Goal: Information Seeking & Learning: Learn about a topic

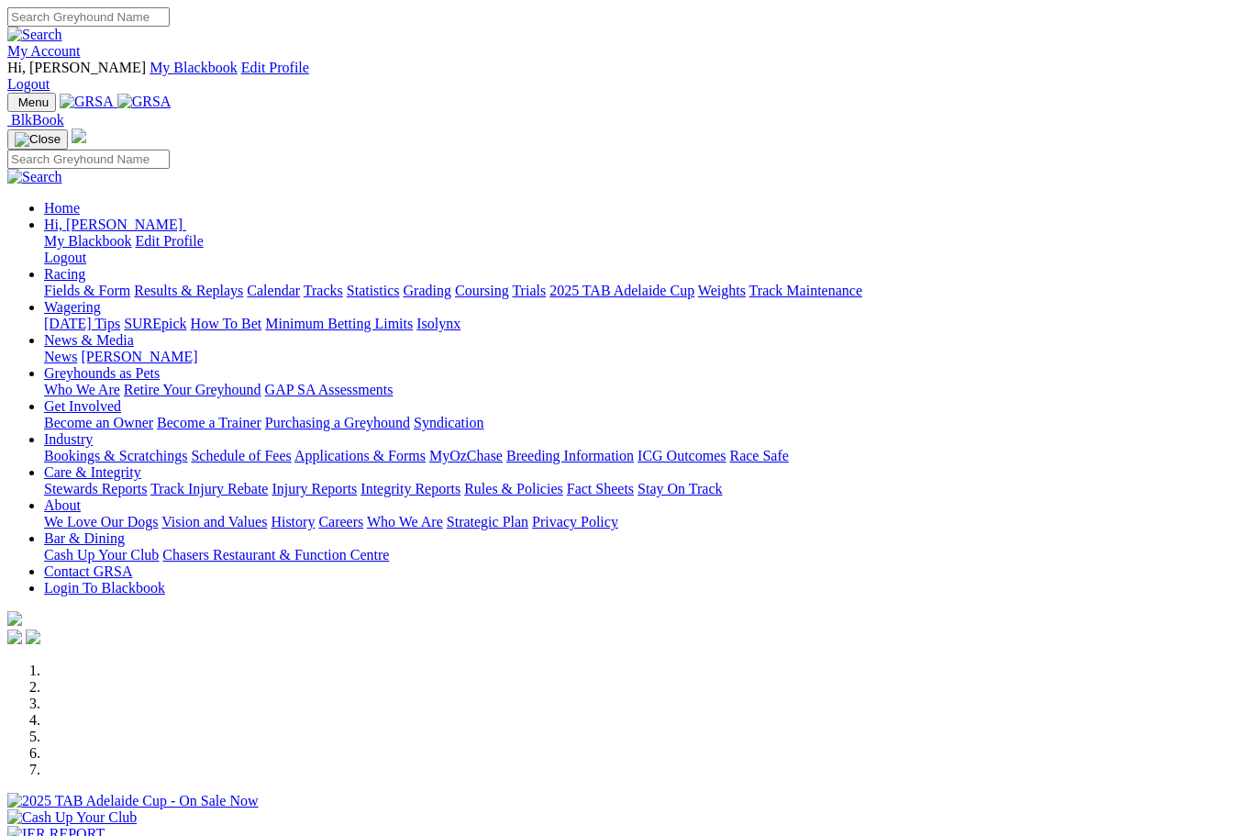
scroll to position [105, 0]
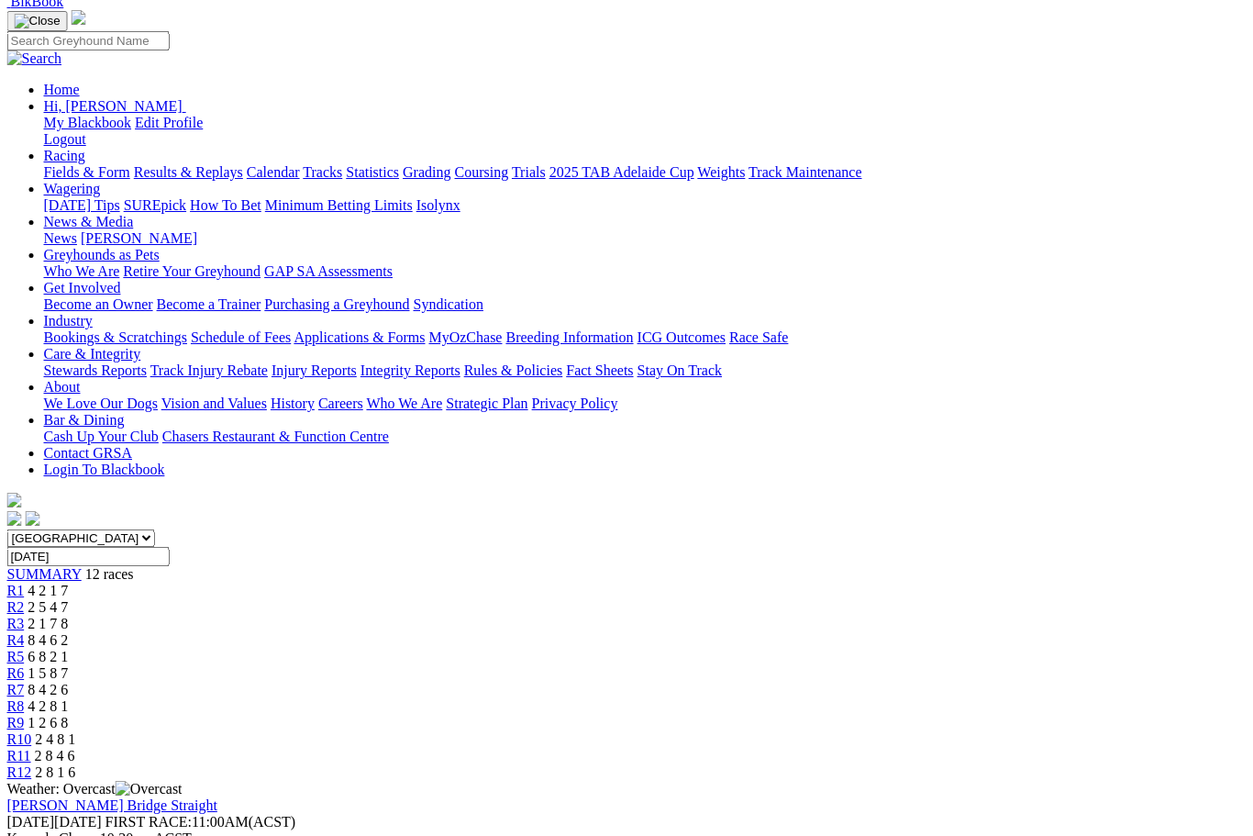
scroll to position [150, 86]
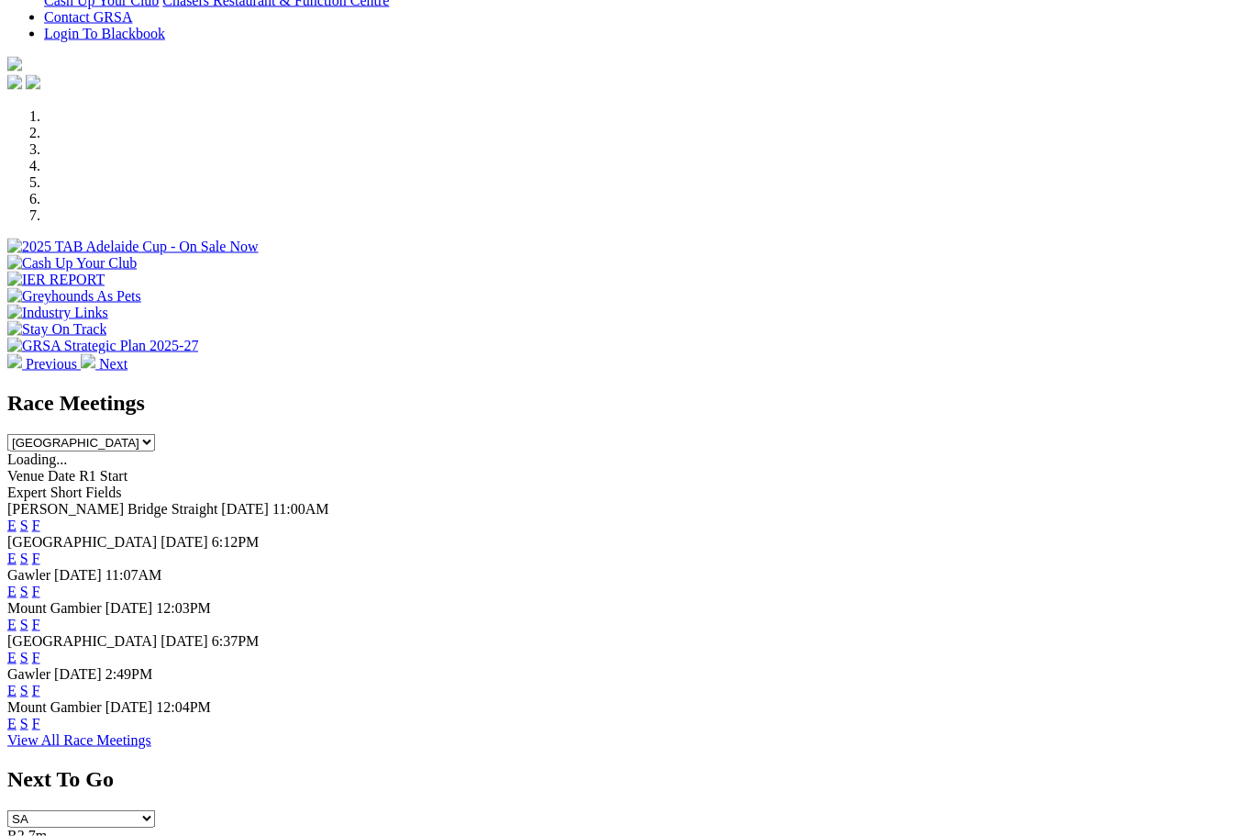
scroll to position [556, 0]
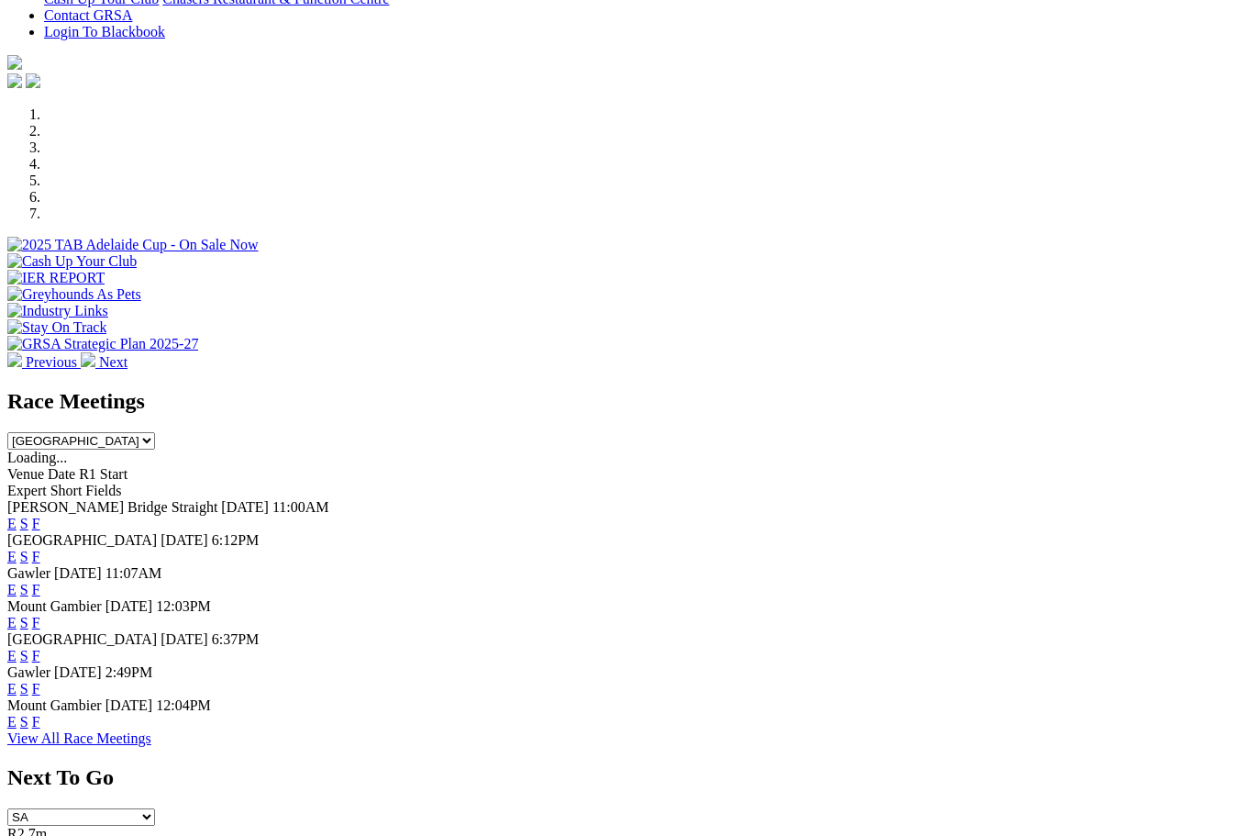
click at [40, 615] on link "F" at bounding box center [36, 623] width 8 height 16
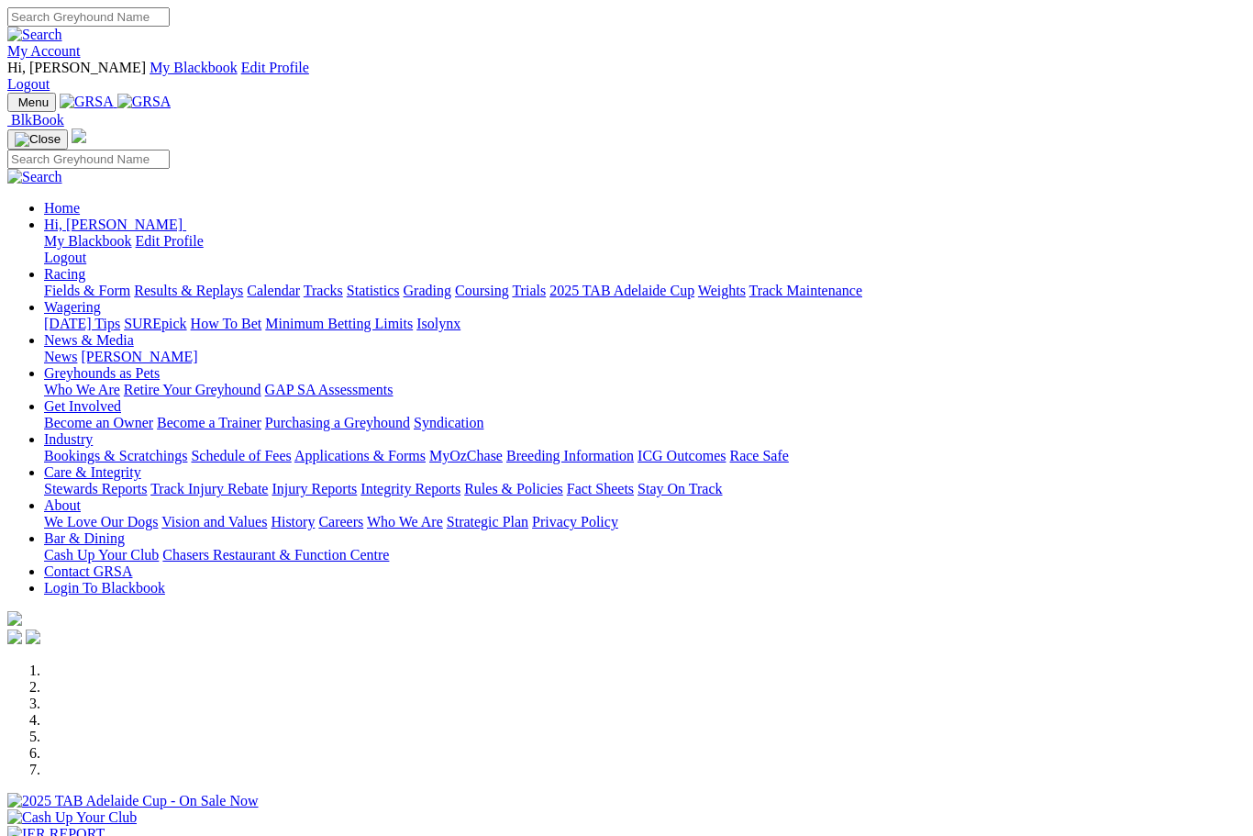
scroll to position [617, 0]
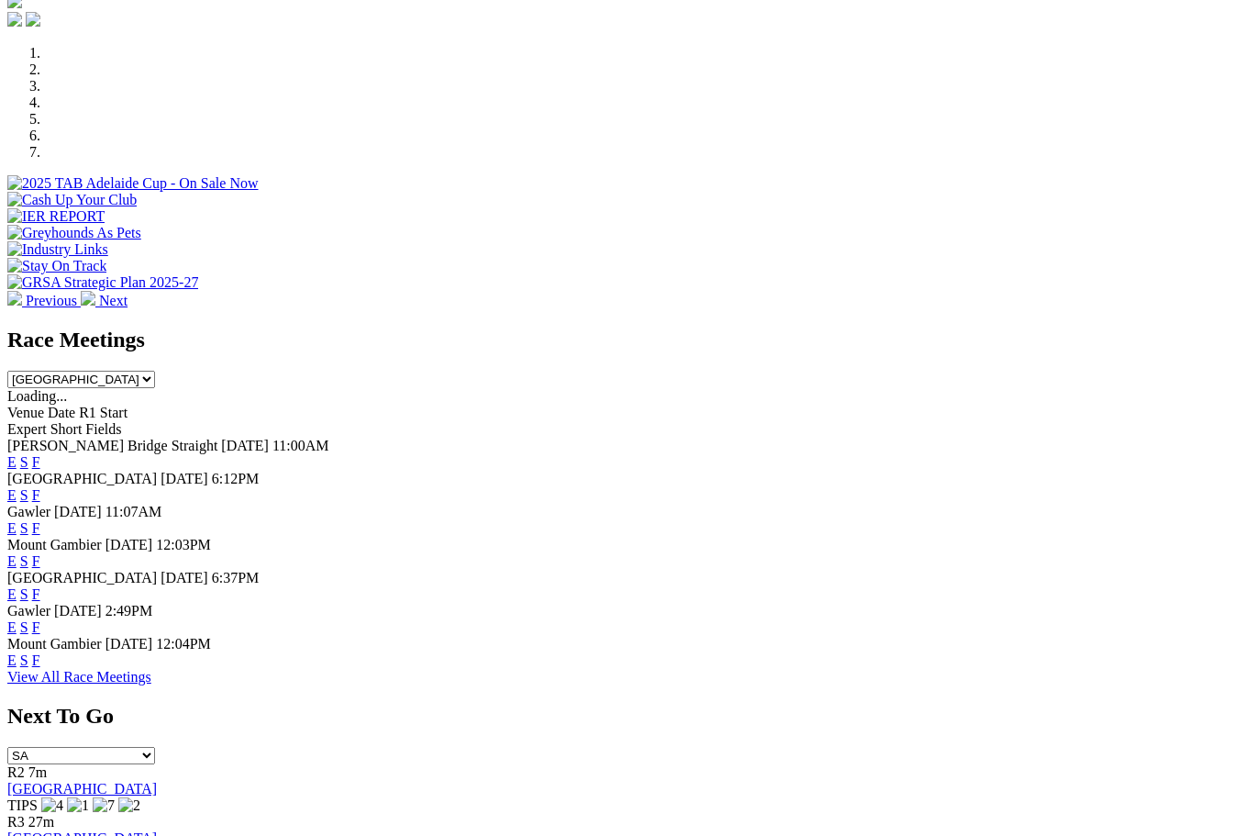
click at [40, 586] on link "F" at bounding box center [36, 594] width 8 height 16
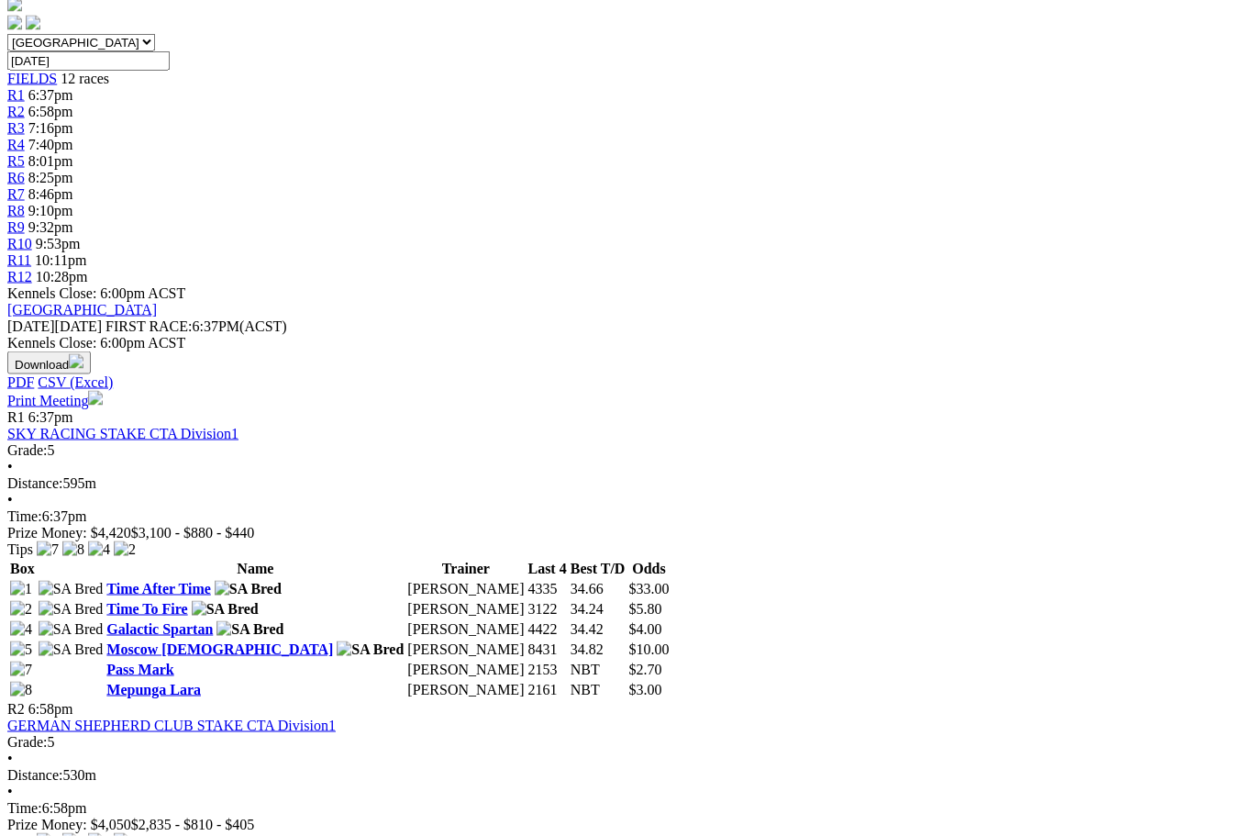
scroll to position [628, 0]
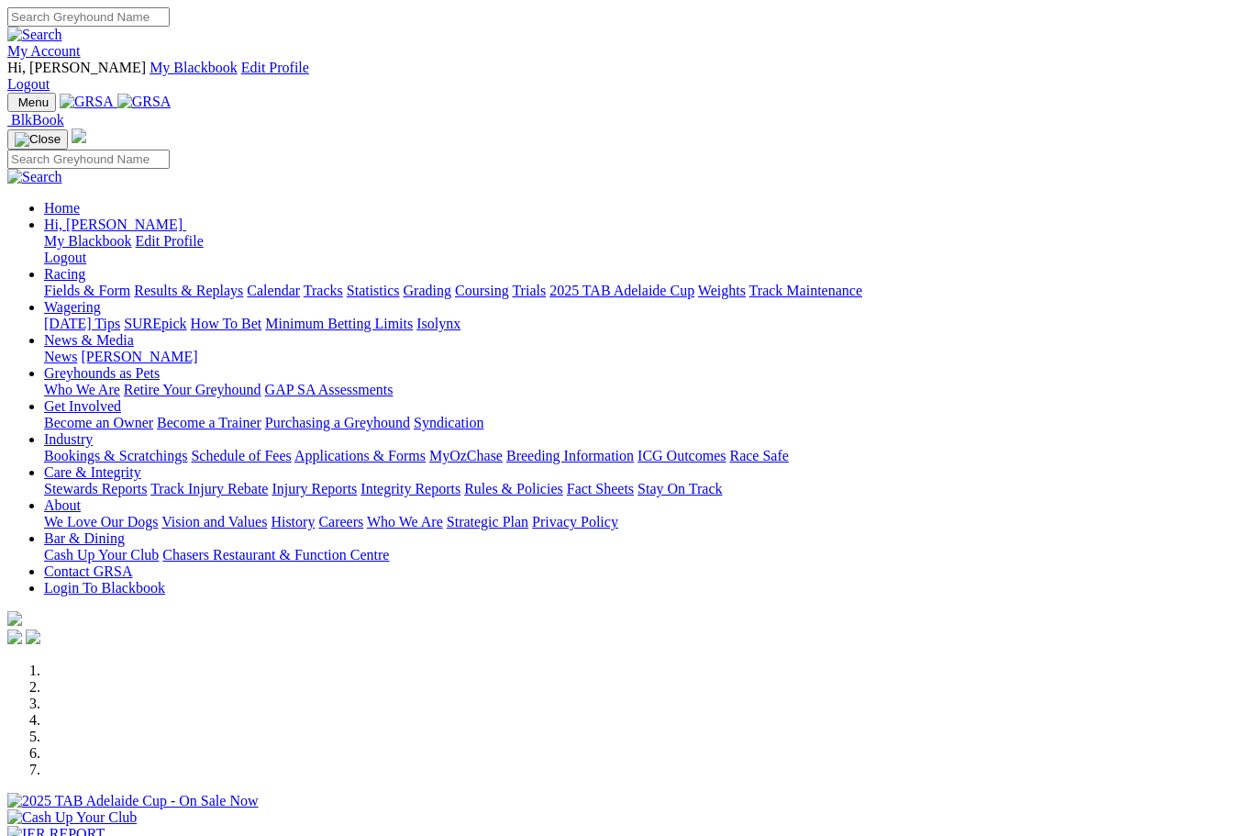
scroll to position [617, 0]
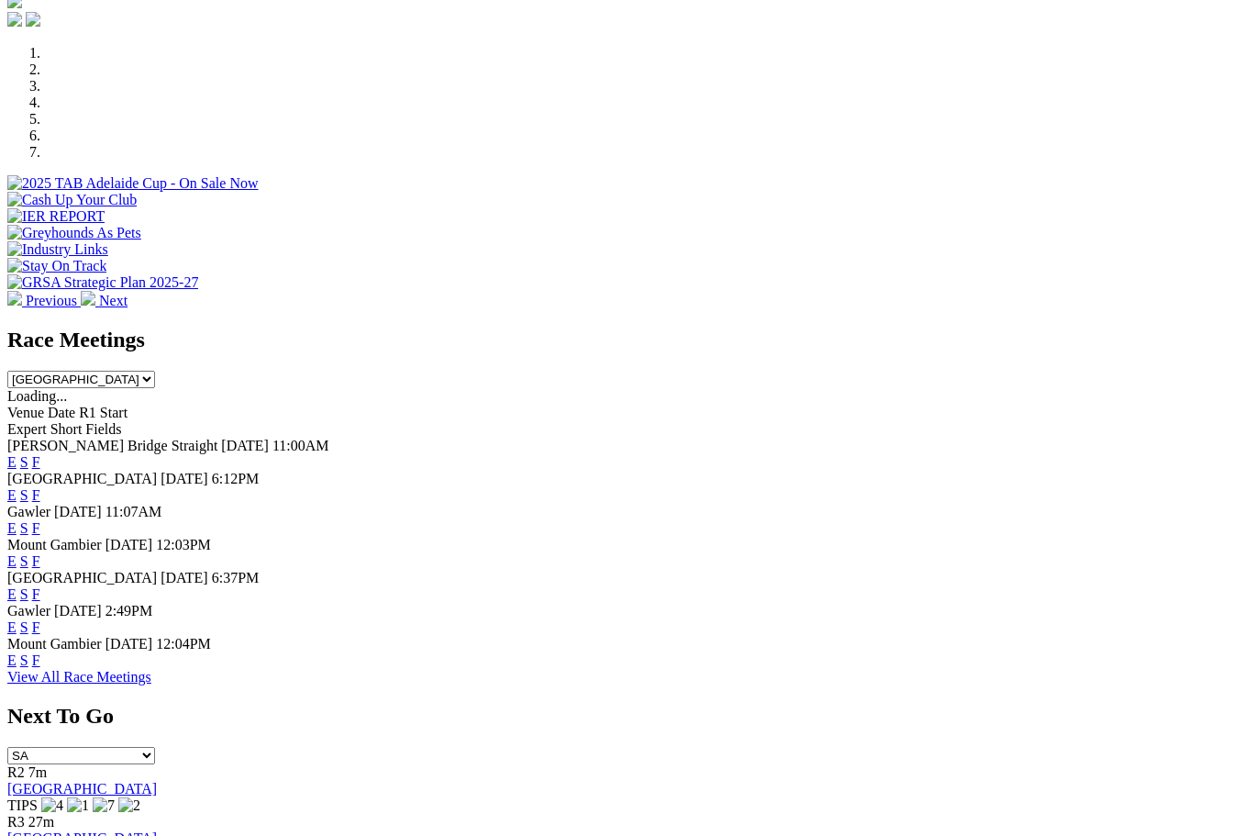
click at [40, 652] on link "F" at bounding box center [36, 660] width 8 height 16
